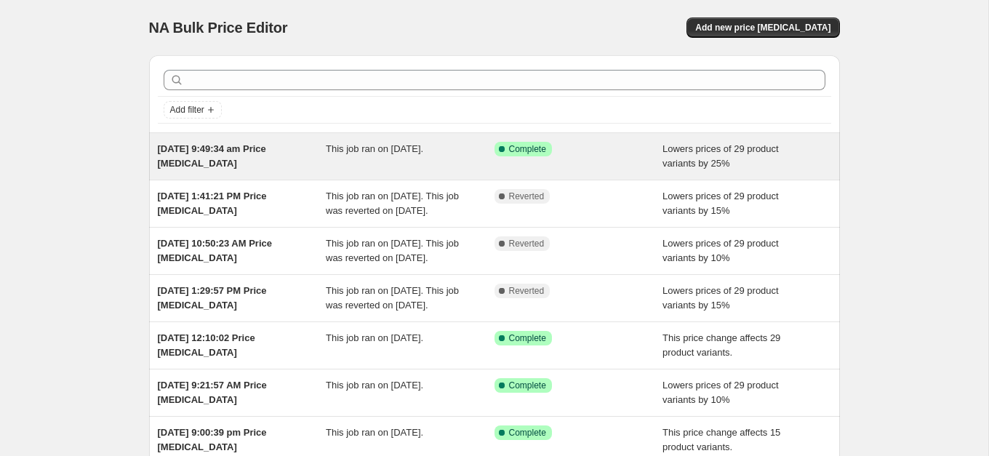
click at [302, 172] on div "[DATE] 9:49:34 am Price [MEDICAL_DATA] This job ran on [DATE]. Success Complete…" at bounding box center [494, 156] width 691 height 47
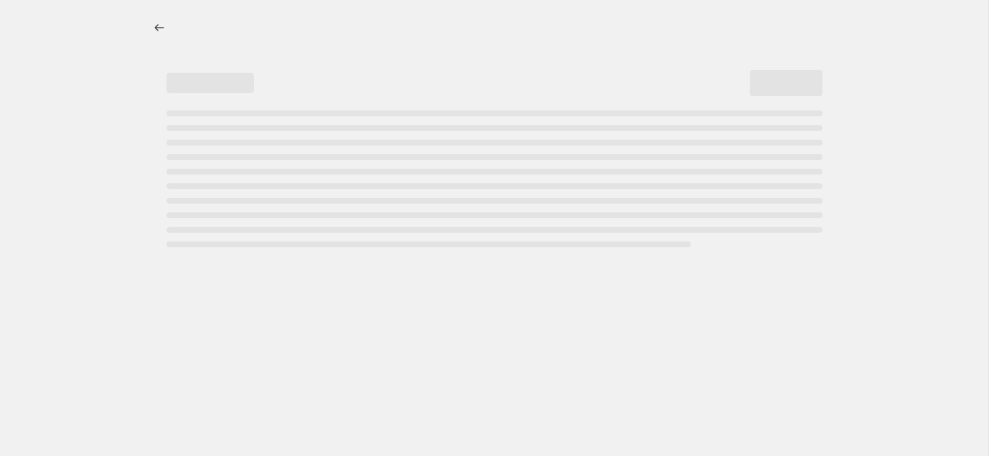
select select "percentage"
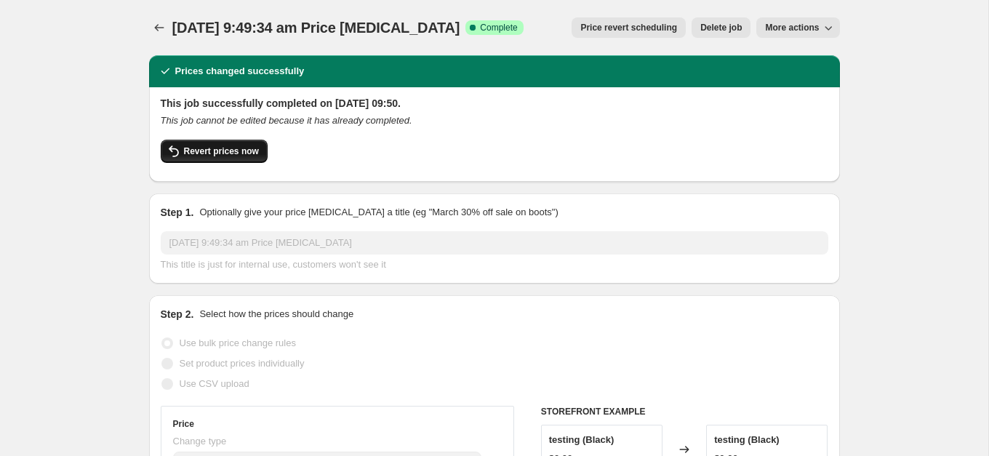
click at [228, 153] on span "Revert prices now" at bounding box center [221, 151] width 75 height 12
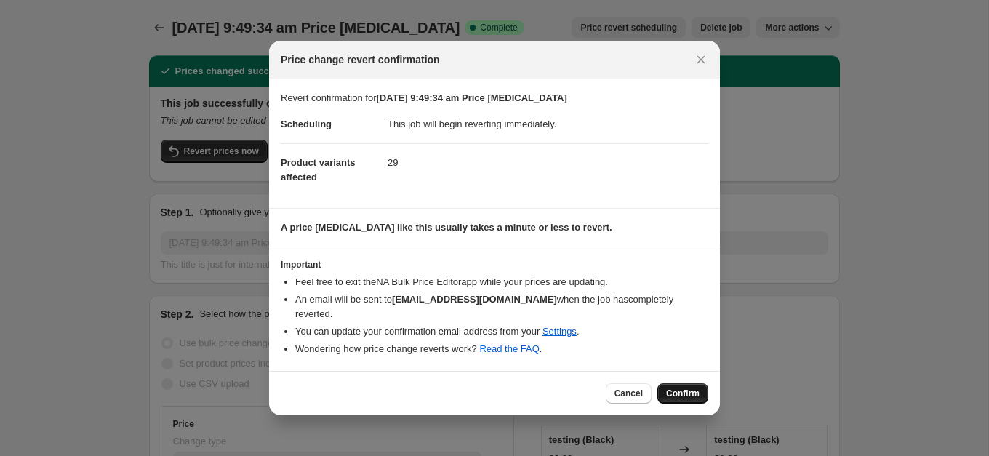
click at [690, 399] on button "Confirm" at bounding box center [682, 393] width 51 height 20
